Goal: Check status: Check status

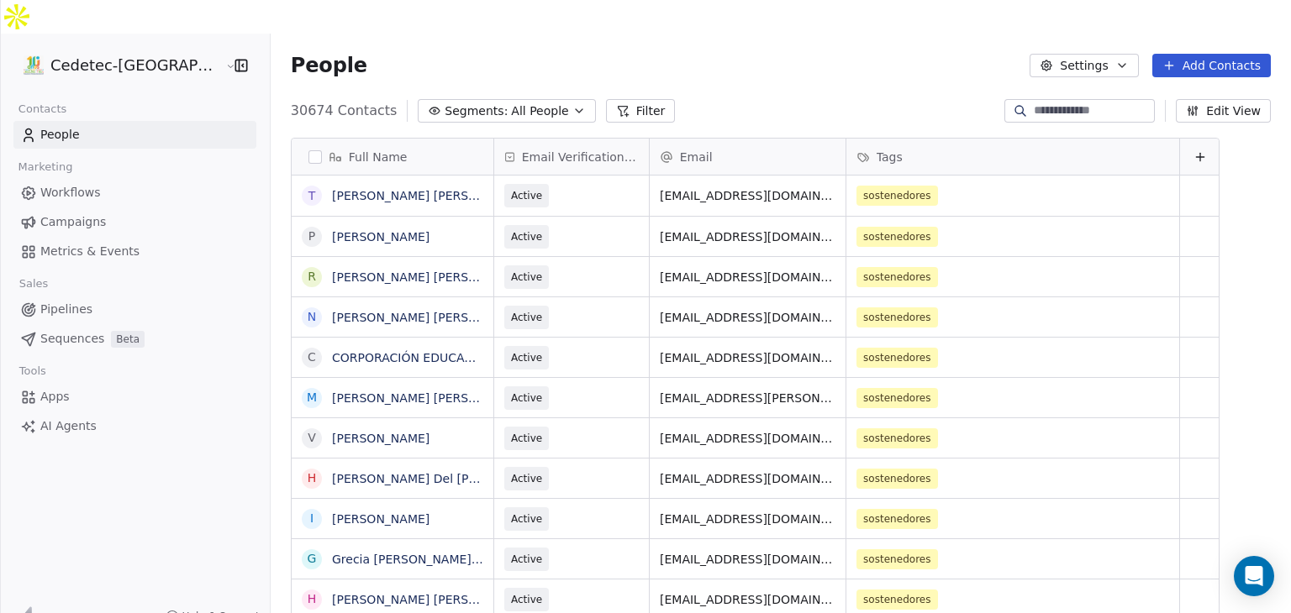
scroll to position [526, 1050]
click at [80, 213] on span "Campaigns" at bounding box center [73, 222] width 66 height 18
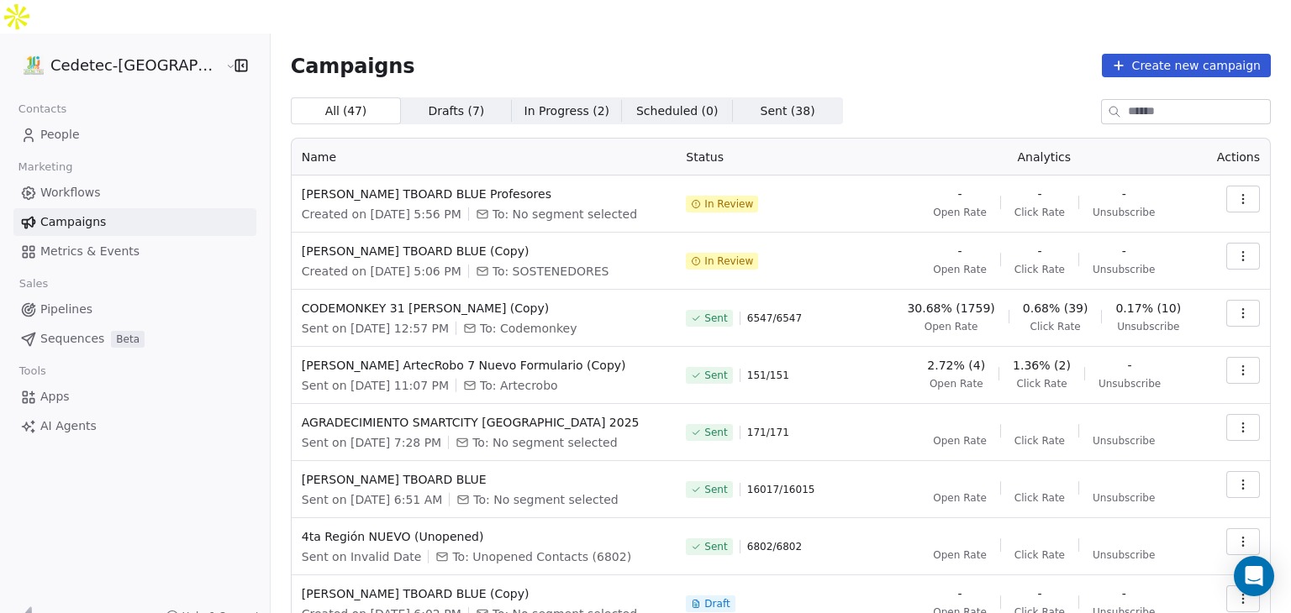
click at [717, 255] on span "In Review" at bounding box center [728, 261] width 49 height 13
click at [715, 255] on span "In Review" at bounding box center [728, 261] width 49 height 13
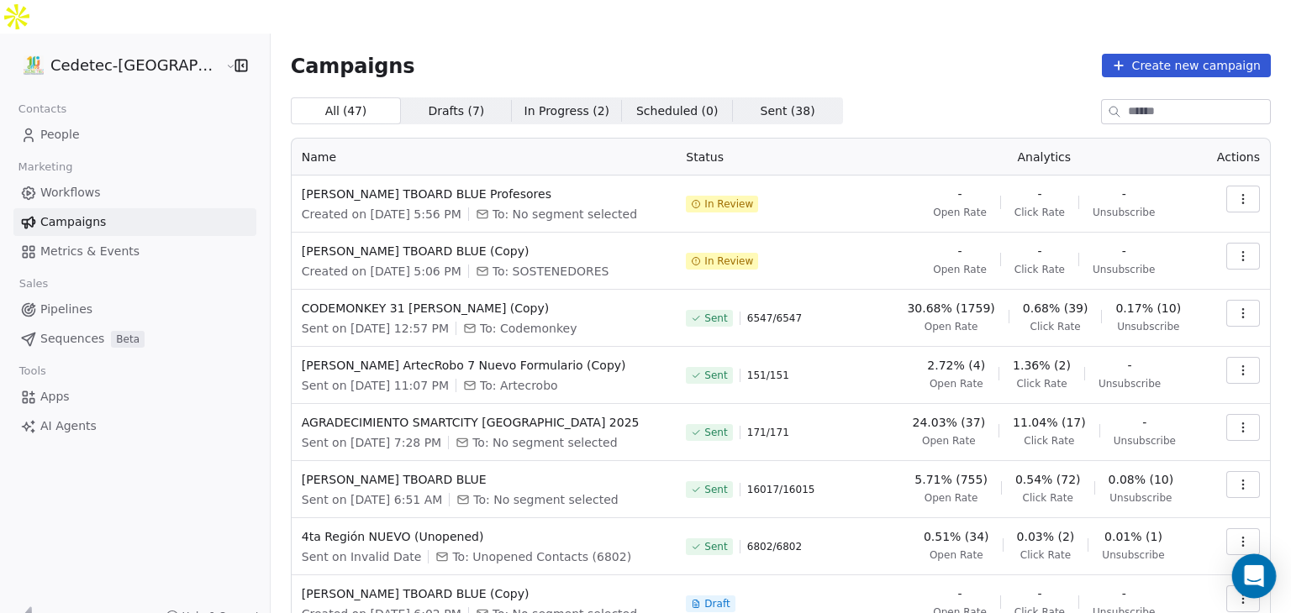
click at [1262, 578] on div "Open Intercom Messenger" at bounding box center [1254, 577] width 45 height 45
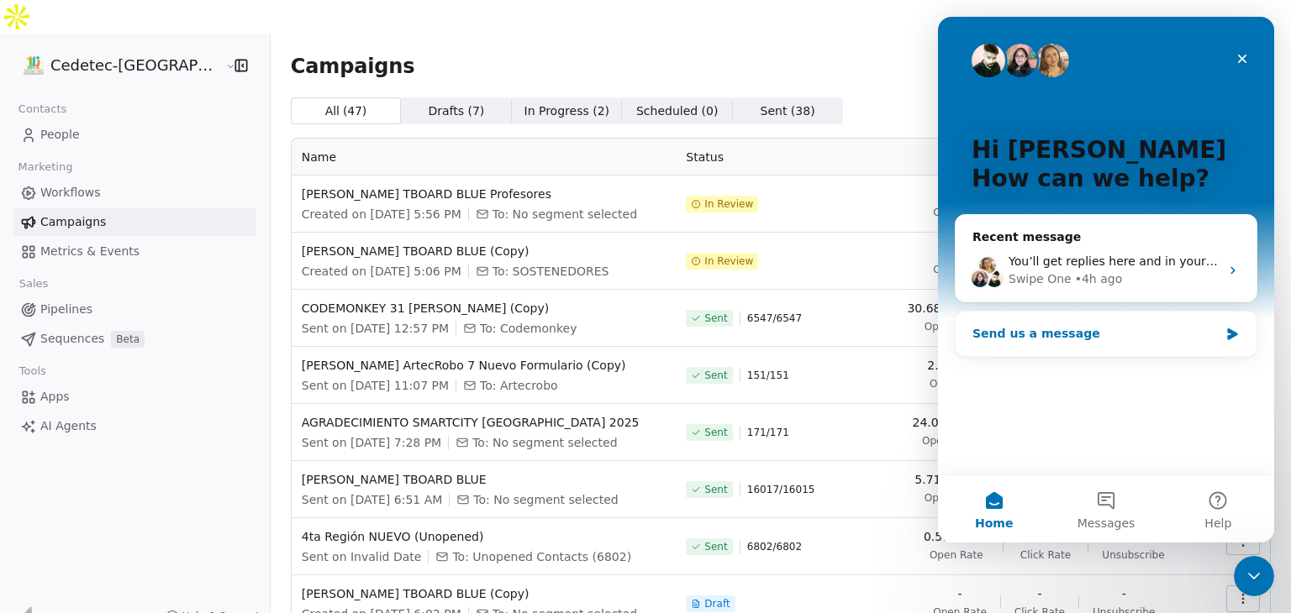
click at [1047, 332] on div "Send us a message" at bounding box center [1095, 334] width 246 height 18
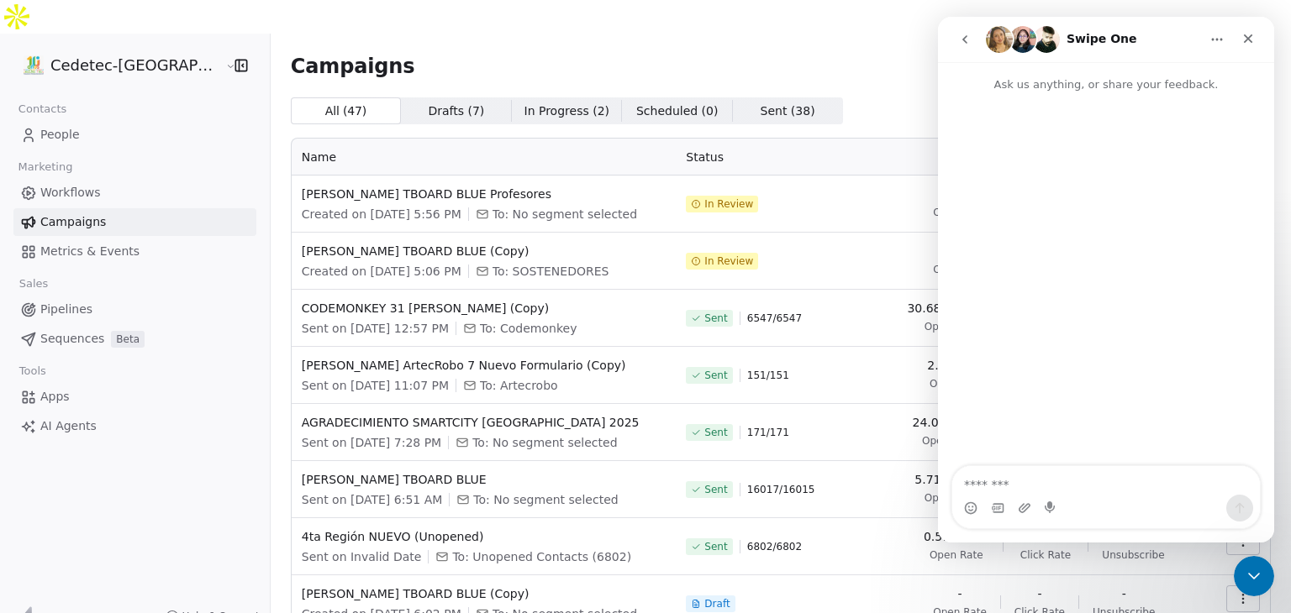
click at [1220, 45] on icon "Home" at bounding box center [1216, 39] width 13 height 13
click at [1021, 32] on img "Intercom messenger" at bounding box center [1022, 39] width 27 height 27
click at [869, 245] on td "In Review" at bounding box center [781, 261] width 210 height 57
click at [1245, 34] on icon "Close" at bounding box center [1247, 38] width 13 height 13
